Goal: Navigation & Orientation: Go to known website

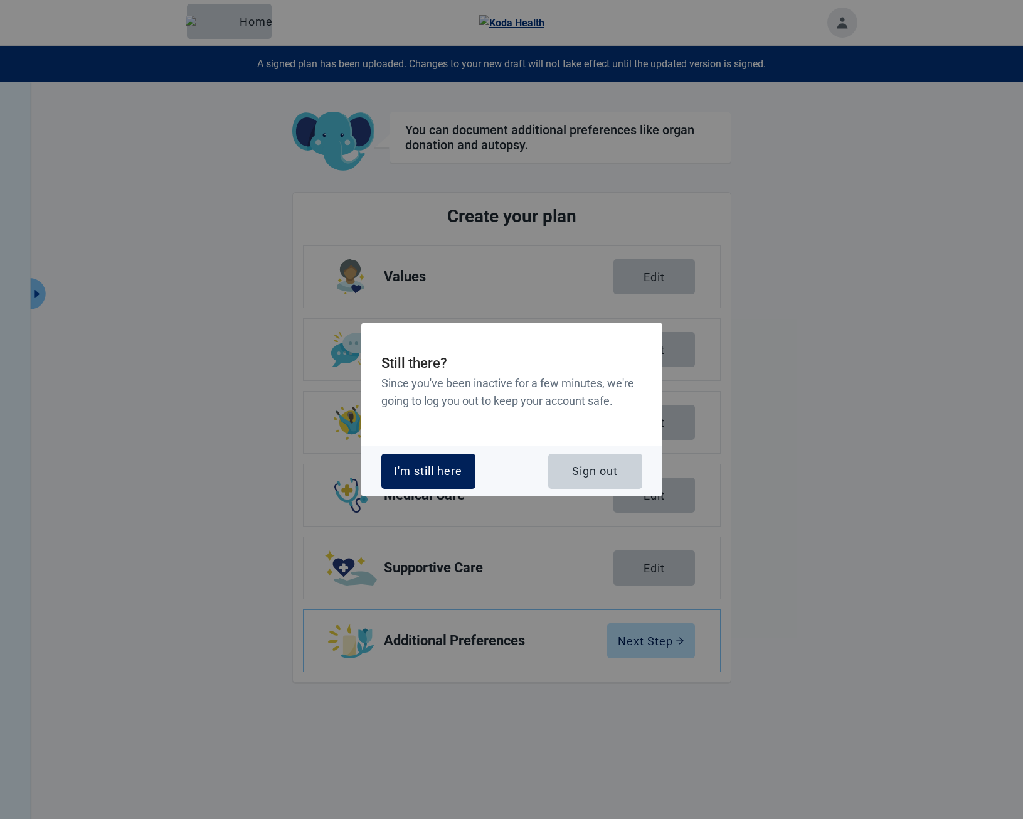
click at [450, 466] on div "I'm still here" at bounding box center [428, 471] width 68 height 13
